Goal: Navigation & Orientation: Find specific page/section

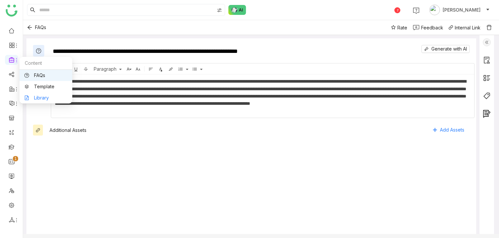
click at [38, 96] on link "Library" at bounding box center [45, 97] width 43 height 5
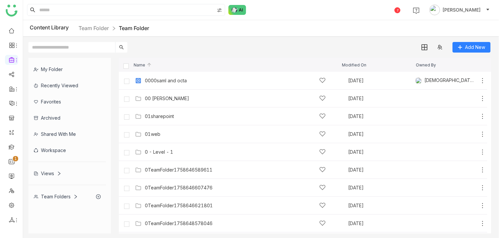
click at [64, 147] on div "Workspace" at bounding box center [67, 150] width 78 height 16
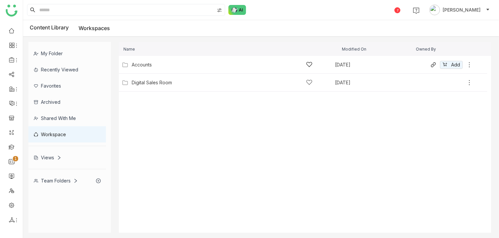
click at [154, 64] on div "Accounts" at bounding box center [222, 64] width 181 height 7
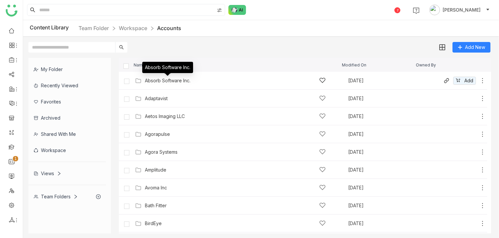
click at [152, 79] on div "Absorb Software Inc." at bounding box center [168, 80] width 46 height 5
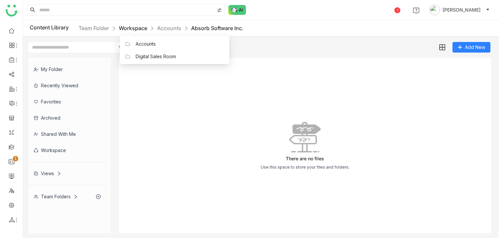
click at [134, 28] on link "Workspace" at bounding box center [133, 28] width 28 height 7
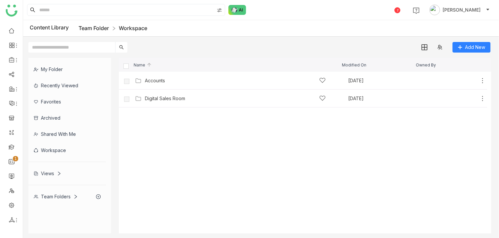
click at [97, 30] on link "Team Folder" at bounding box center [94, 28] width 30 height 7
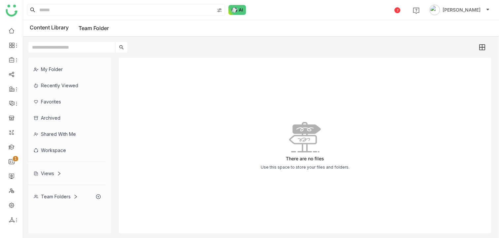
click at [55, 148] on div "Workspace" at bounding box center [67, 150] width 78 height 16
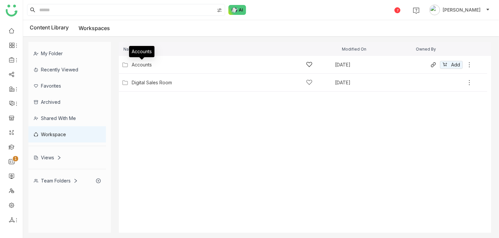
click at [146, 66] on div "Accounts" at bounding box center [142, 64] width 20 height 5
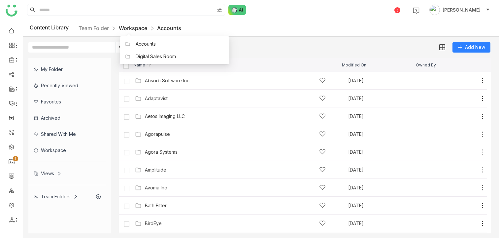
click at [125, 26] on link "Workspace" at bounding box center [133, 28] width 28 height 7
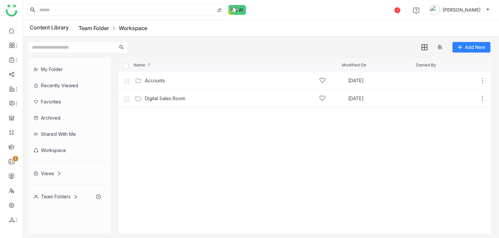
click at [105, 28] on link "Team Folder" at bounding box center [94, 28] width 30 height 7
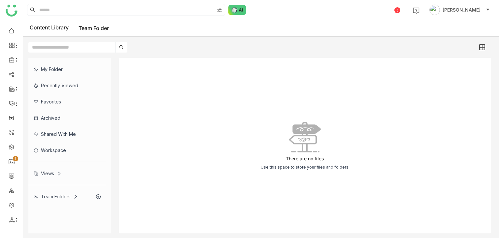
click at [55, 150] on div "Workspace" at bounding box center [67, 150] width 78 height 16
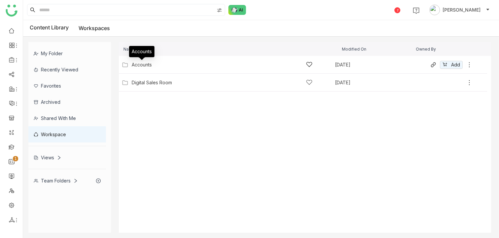
click at [141, 64] on div "Accounts" at bounding box center [142, 64] width 20 height 5
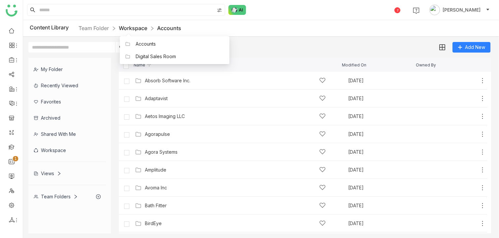
click at [122, 28] on link "Workspace" at bounding box center [133, 28] width 28 height 7
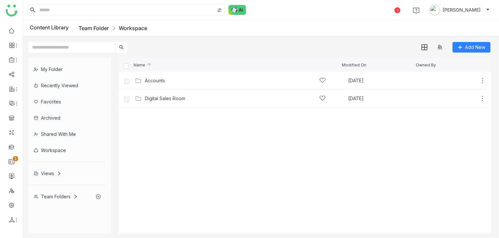
click at [97, 29] on link "Team Folder" at bounding box center [94, 28] width 30 height 7
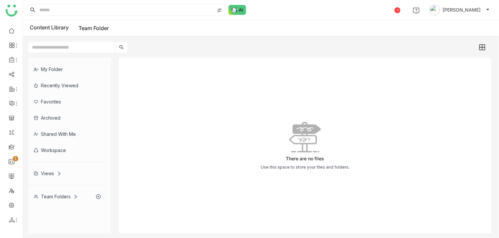
click at [60, 198] on div "Team Folders" at bounding box center [56, 196] width 44 height 6
click at [54, 199] on div "Team Folders" at bounding box center [56, 196] width 44 height 6
click at [56, 68] on div "My Folder" at bounding box center [67, 69] width 78 height 16
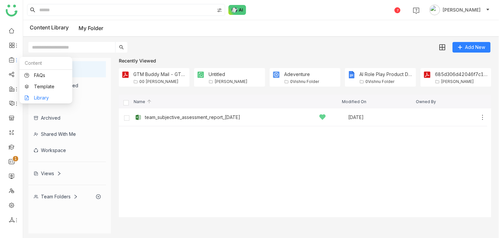
click at [39, 98] on link "Library" at bounding box center [45, 97] width 43 height 5
